Goal: Information Seeking & Learning: Learn about a topic

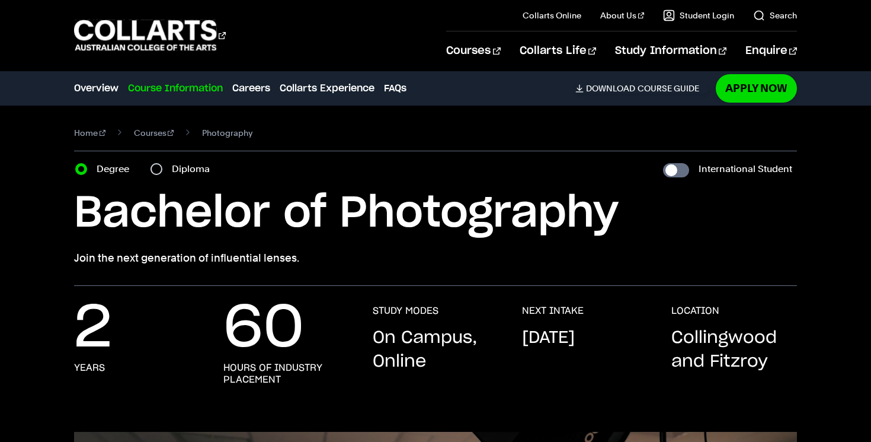
scroll to position [1386, 0]
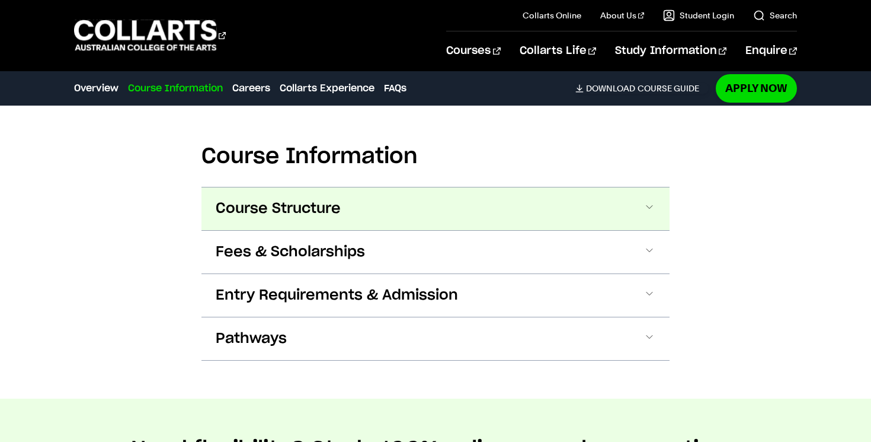
click at [648, 203] on span at bounding box center [650, 208] width 12 height 15
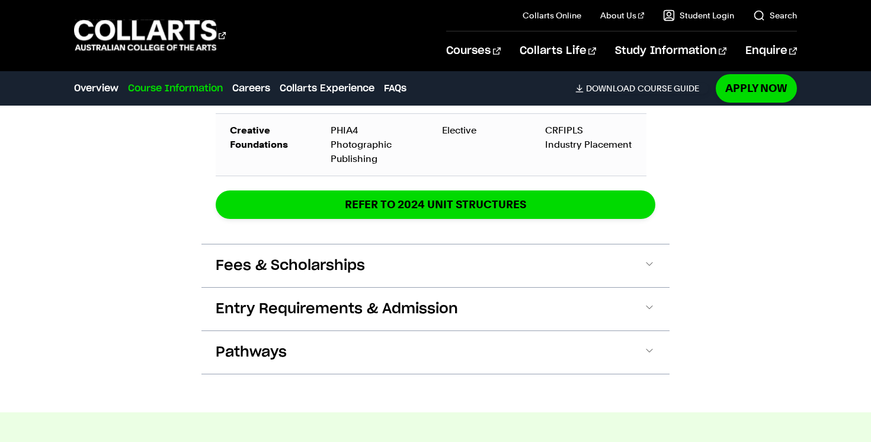
scroll to position [2278, 0]
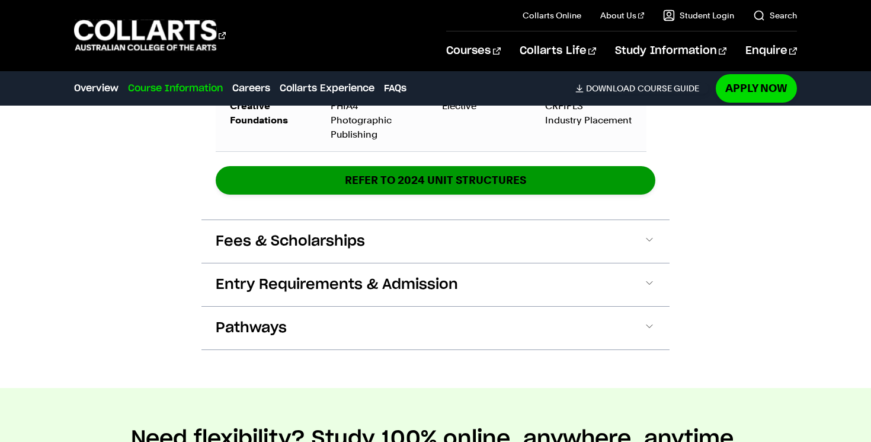
click at [545, 183] on link "REFER TO 2024 unit structures" at bounding box center [436, 180] width 440 height 28
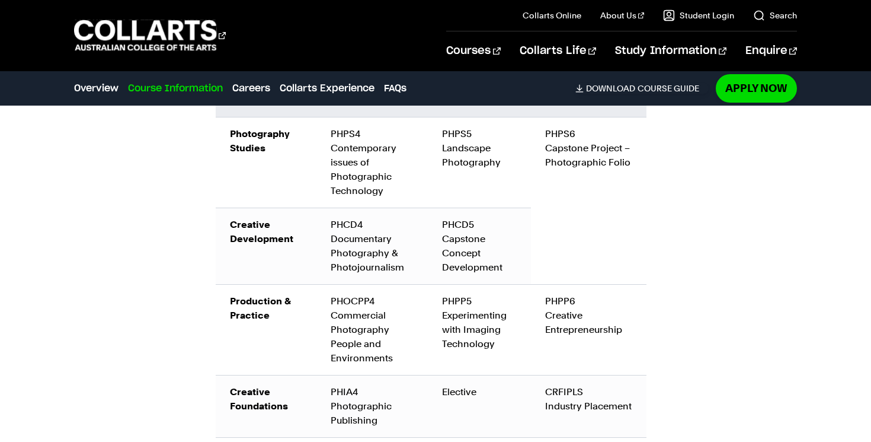
scroll to position [1995, 0]
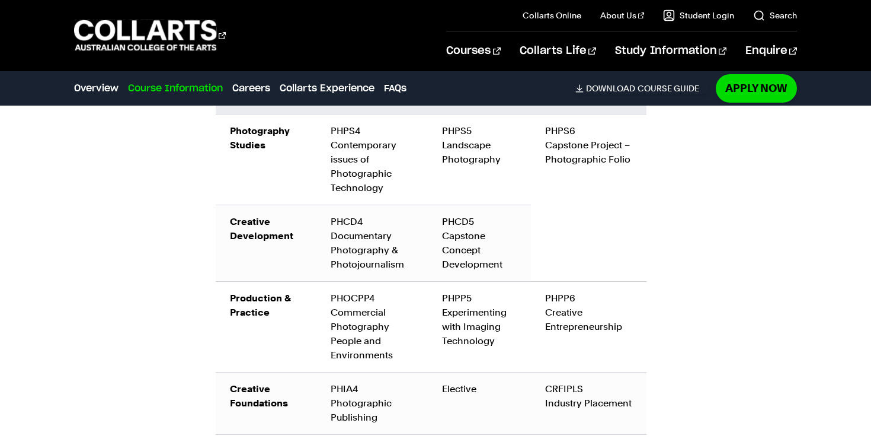
click at [190, 84] on link "Course Information" at bounding box center [175, 88] width 95 height 14
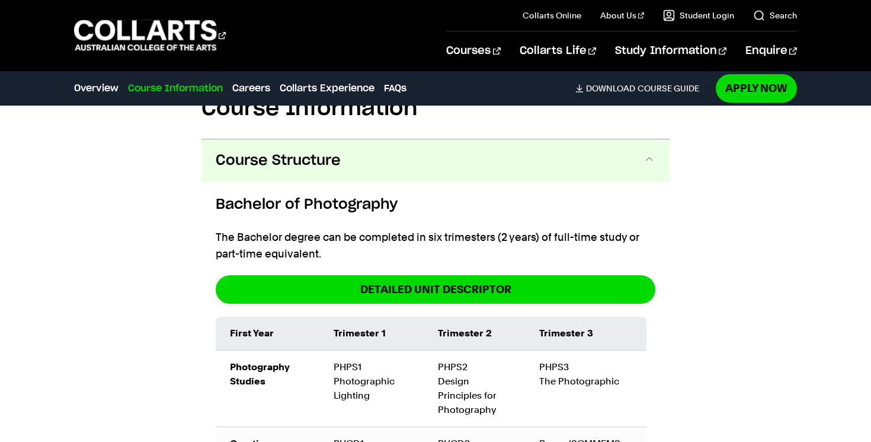
scroll to position [1367, 0]
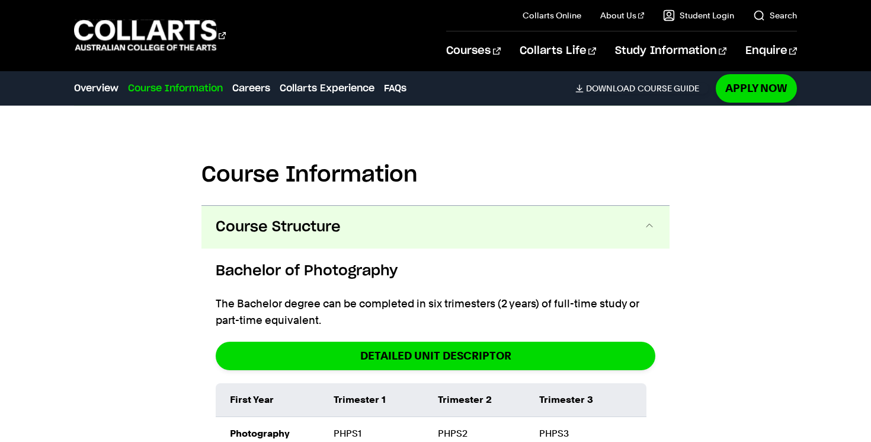
click at [187, 90] on link "Course Information" at bounding box center [175, 88] width 95 height 14
click at [105, 87] on link "Overview" at bounding box center [96, 88] width 44 height 14
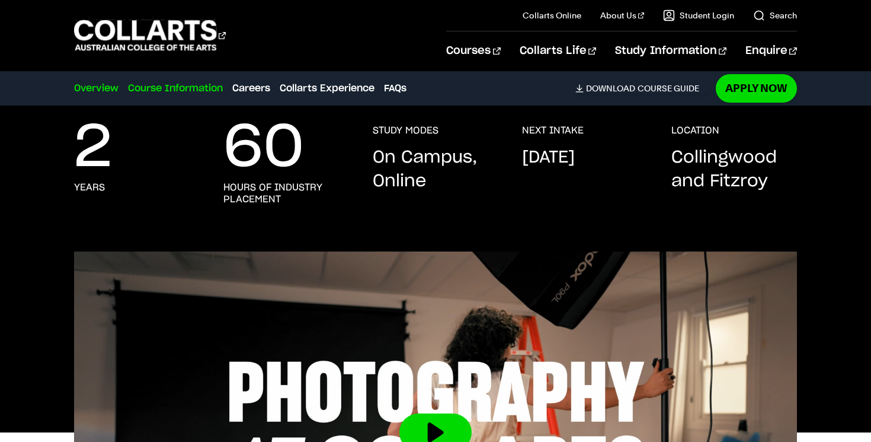
click at [180, 88] on link "Course Information" at bounding box center [175, 88] width 95 height 14
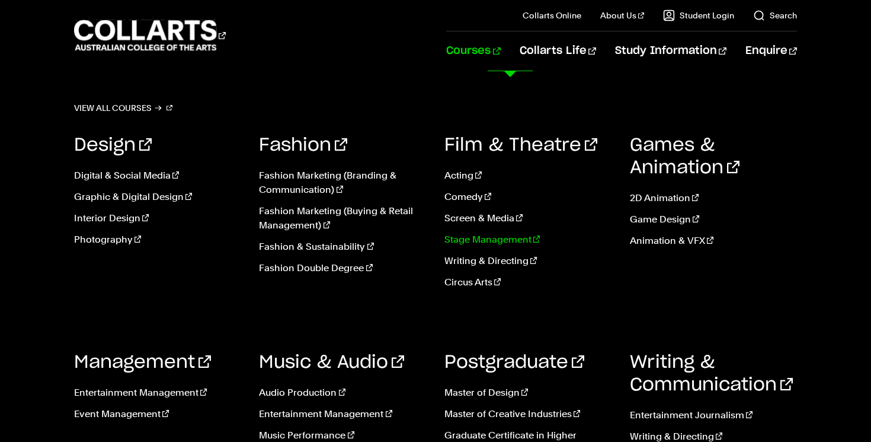
scroll to position [1376, 0]
click at [335, 243] on link "Fashion & Sustainability" at bounding box center [343, 246] width 168 height 14
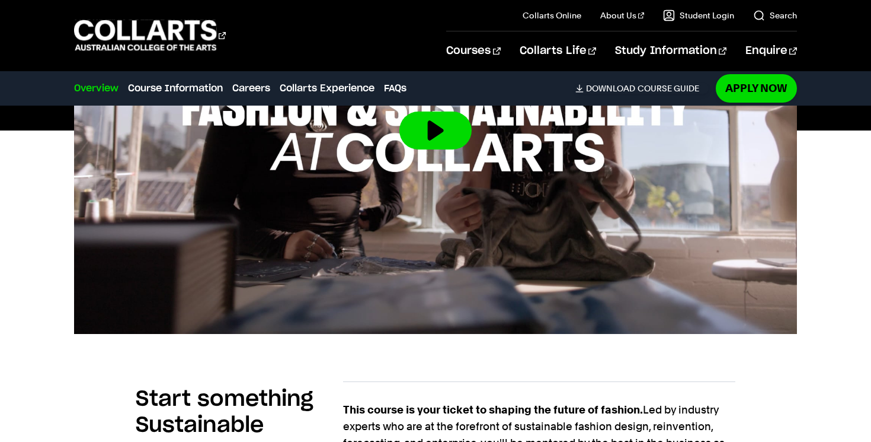
scroll to position [875, 0]
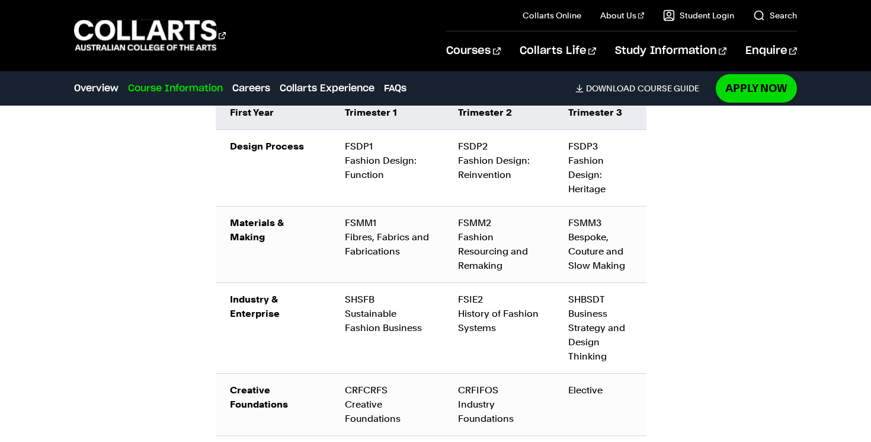
scroll to position [1441, 0]
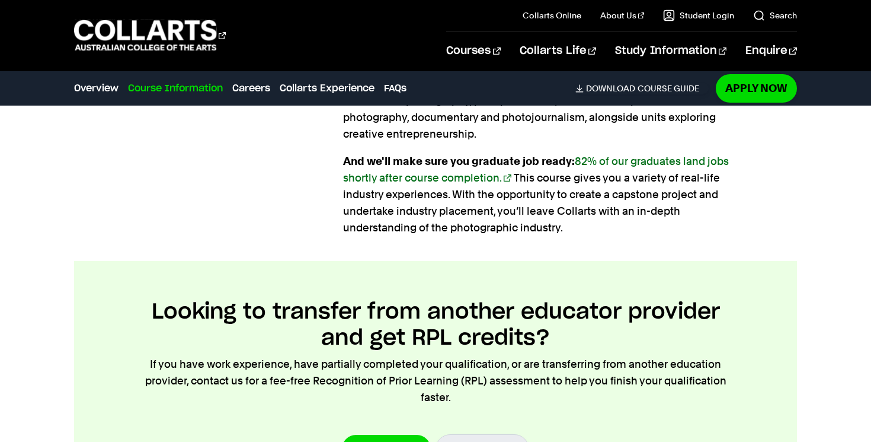
scroll to position [1383, 0]
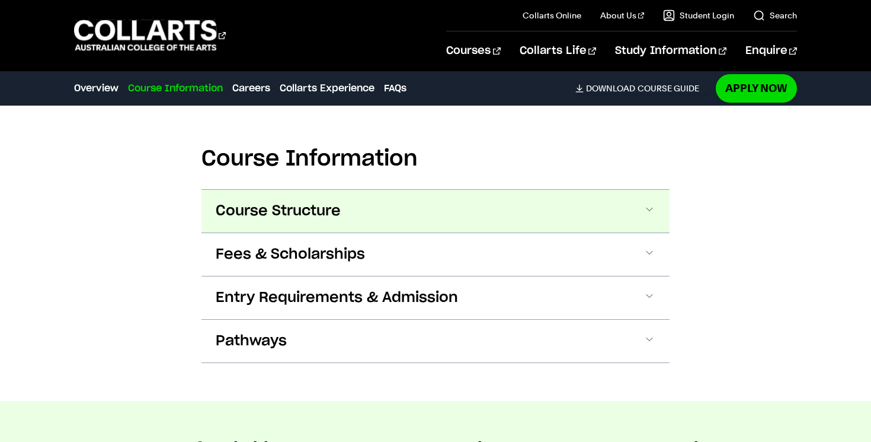
click at [336, 202] on span "Course Structure" at bounding box center [278, 211] width 125 height 19
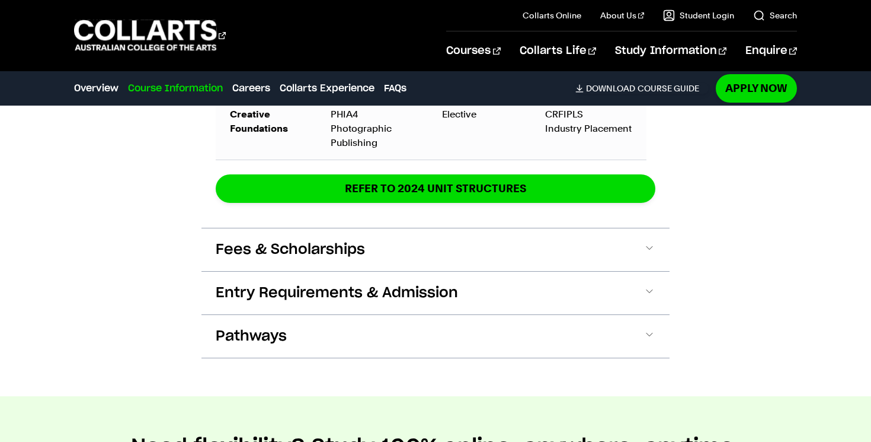
scroll to position [2278, 0]
